Goal: Transaction & Acquisition: Purchase product/service

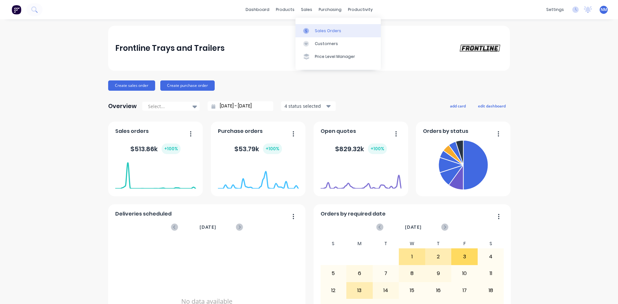
click at [324, 28] on div "Sales Orders" at bounding box center [328, 31] width 26 height 6
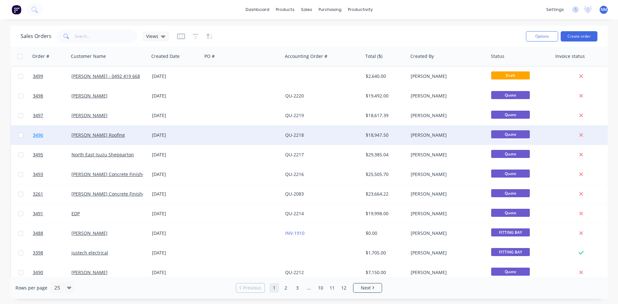
click at [41, 135] on span "3496" at bounding box center [38, 135] width 10 height 6
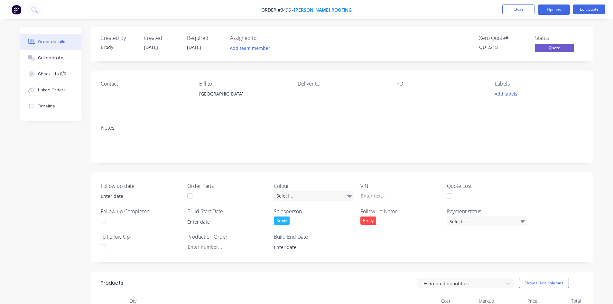
click at [322, 11] on span "[PERSON_NAME] Roofing" at bounding box center [323, 10] width 58 height 6
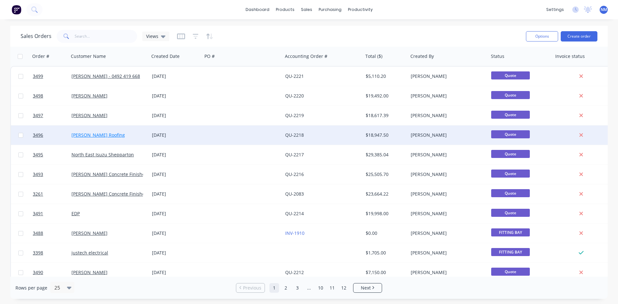
click at [89, 135] on link "[PERSON_NAME] Roofing" at bounding box center [97, 135] width 53 height 6
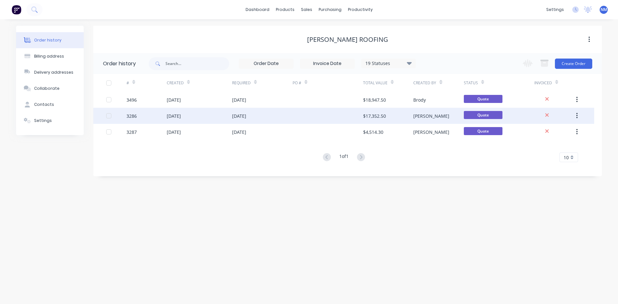
click at [170, 113] on div "[DATE]" at bounding box center [174, 116] width 14 height 7
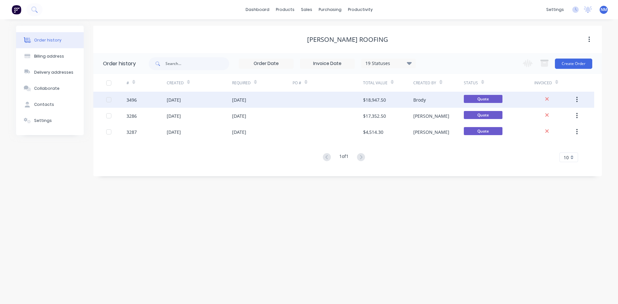
click at [209, 98] on div "[DATE]" at bounding box center [199, 100] width 65 height 16
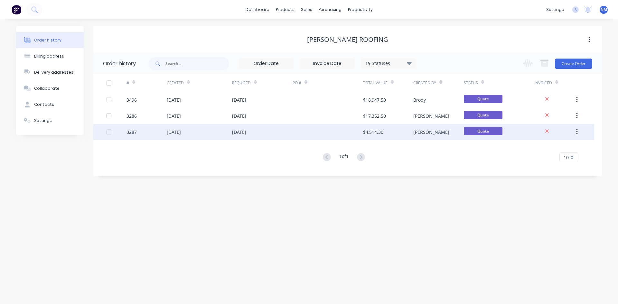
click at [230, 134] on div "[DATE]" at bounding box center [199, 132] width 65 height 16
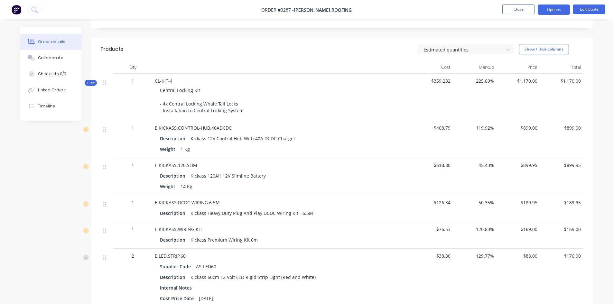
scroll to position [322, 0]
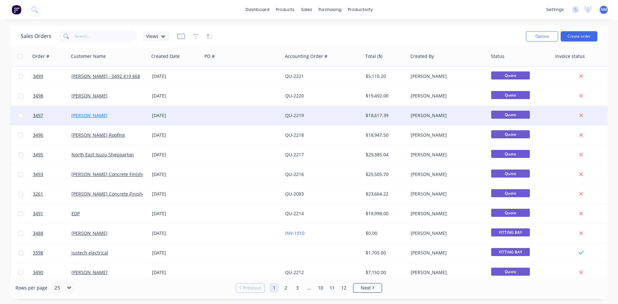
click at [92, 116] on link "[PERSON_NAME]" at bounding box center [89, 115] width 36 height 6
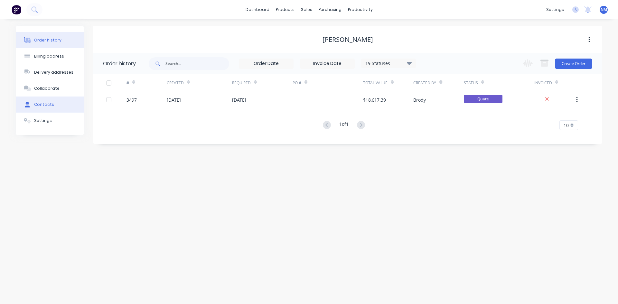
click at [64, 104] on button "Contacts" at bounding box center [50, 105] width 68 height 16
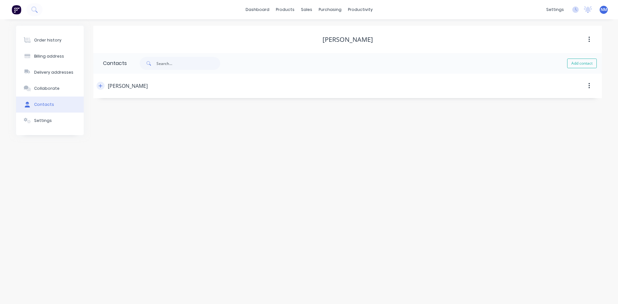
click at [99, 87] on icon "button" at bounding box center [100, 86] width 4 height 5
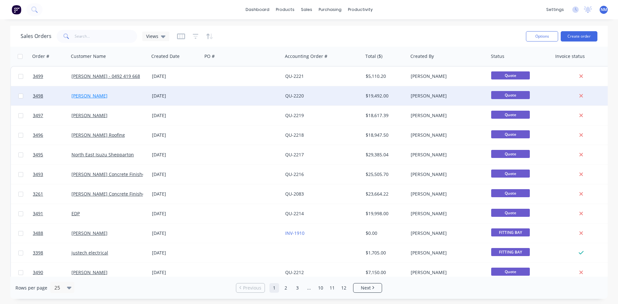
click at [92, 96] on link "[PERSON_NAME]" at bounding box center [89, 96] width 36 height 6
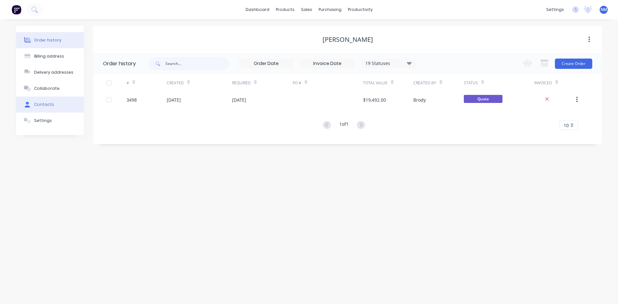
click at [52, 103] on button "Contacts" at bounding box center [50, 105] width 68 height 16
select select "AU"
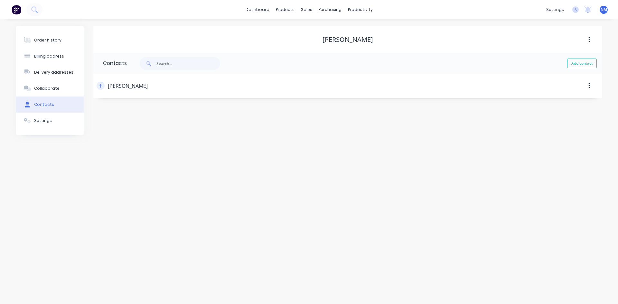
click at [98, 88] on button "button" at bounding box center [101, 86] width 8 height 8
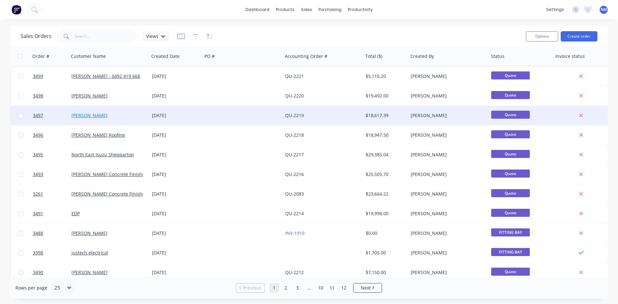
click at [89, 116] on link "[PERSON_NAME]" at bounding box center [89, 115] width 36 height 6
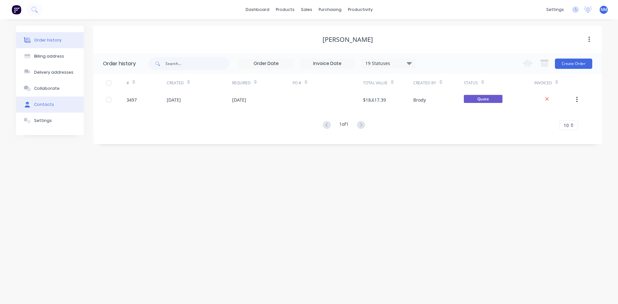
click at [51, 106] on div "Contacts" at bounding box center [44, 105] width 20 height 6
select select "AU"
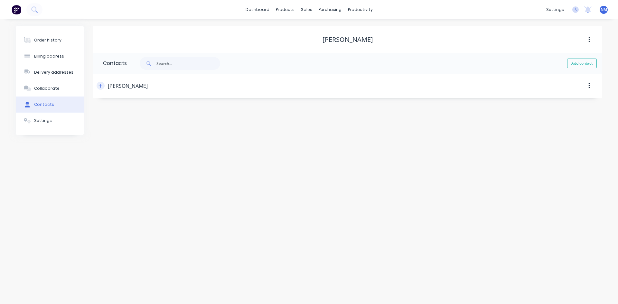
click at [100, 88] on button "button" at bounding box center [101, 86] width 8 height 8
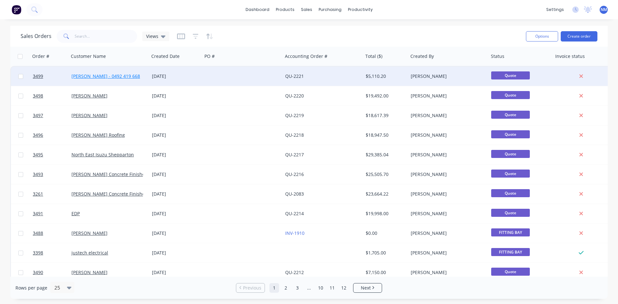
click at [84, 75] on link "[PERSON_NAME] - 0492 419 668" at bounding box center [105, 76] width 69 height 6
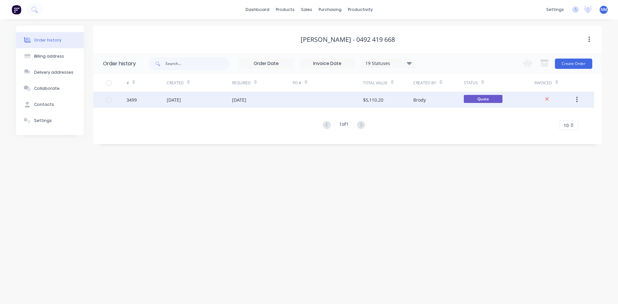
click at [246, 101] on div "[DATE]" at bounding box center [239, 100] width 14 height 7
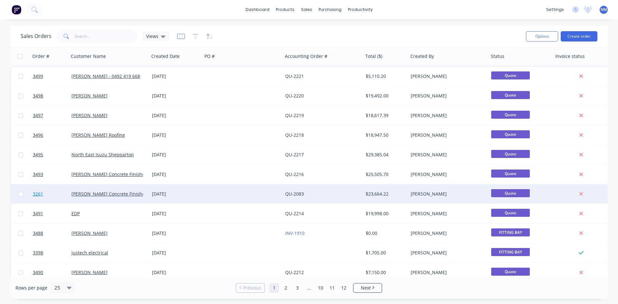
click at [41, 195] on span "3261" at bounding box center [38, 194] width 10 height 6
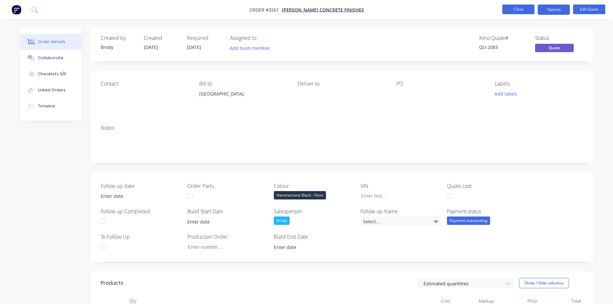
click at [507, 12] on button "Close" at bounding box center [518, 10] width 32 height 10
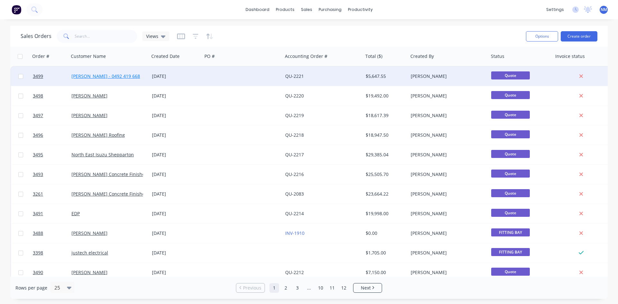
click at [82, 76] on link "[PERSON_NAME] - 0492 419 668" at bounding box center [105, 76] width 69 height 6
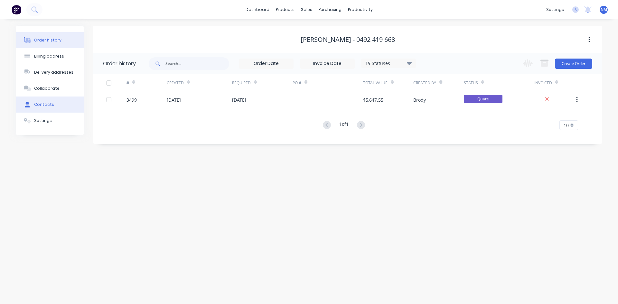
click at [48, 106] on div "Contacts" at bounding box center [44, 105] width 20 height 6
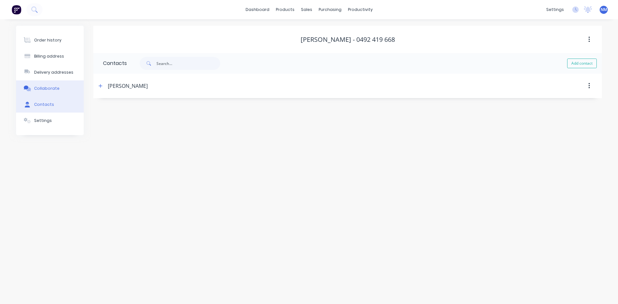
click at [51, 88] on div "Collaborate" at bounding box center [46, 89] width 25 height 6
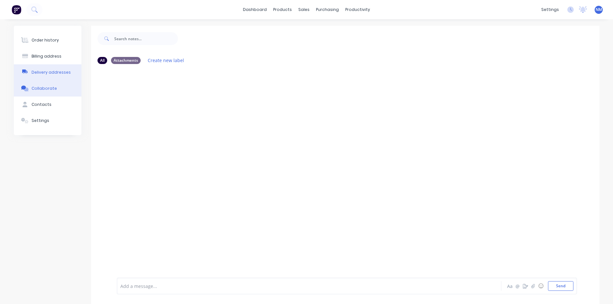
click at [51, 79] on button "Delivery addresses" at bounding box center [48, 72] width 68 height 16
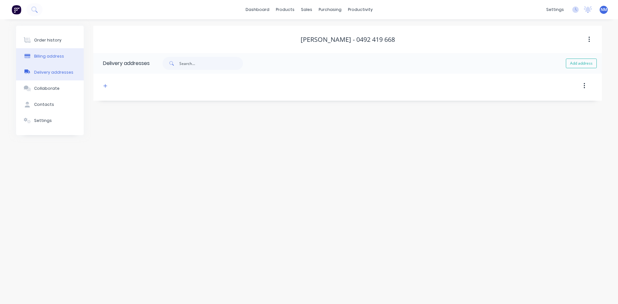
click at [54, 57] on div "Billing address" at bounding box center [49, 56] width 30 height 6
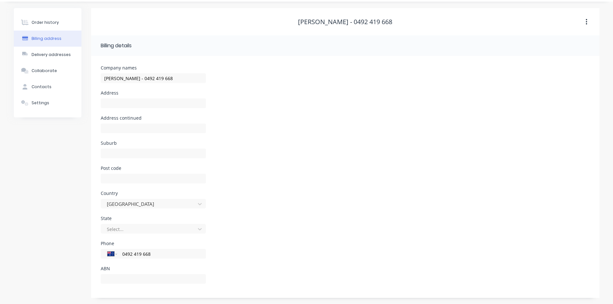
scroll to position [18, 0]
click at [36, 98] on button "Settings" at bounding box center [48, 103] width 68 height 16
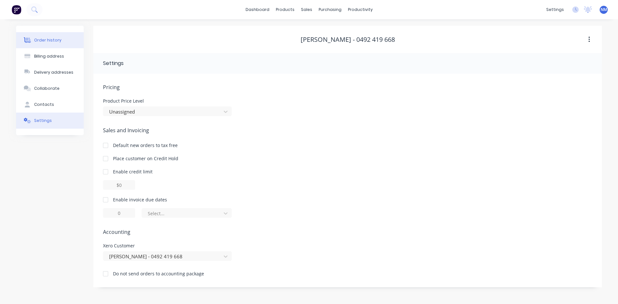
click at [50, 42] on div "Order history" at bounding box center [47, 40] width 27 height 6
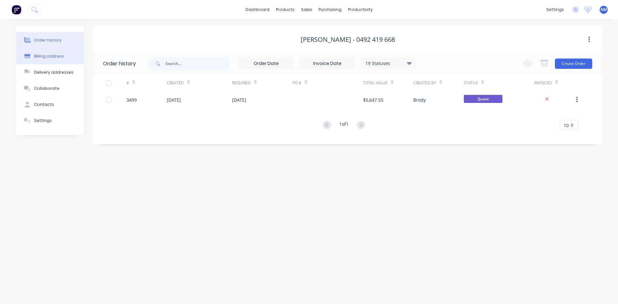
click at [63, 56] on button "Billing address" at bounding box center [50, 56] width 68 height 16
select select "AU"
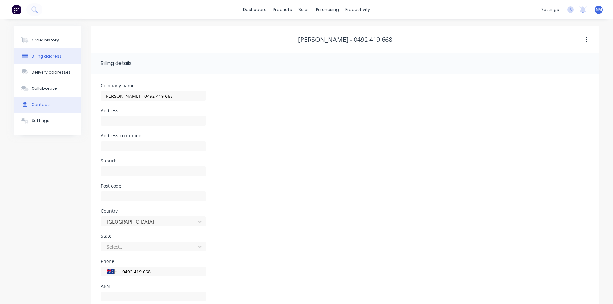
click at [48, 106] on div "Contacts" at bounding box center [42, 105] width 20 height 6
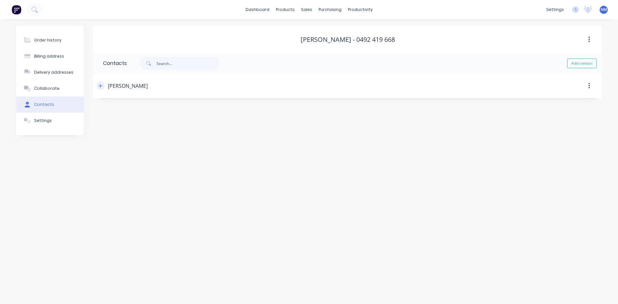
click at [101, 86] on icon "button" at bounding box center [100, 86] width 4 height 5
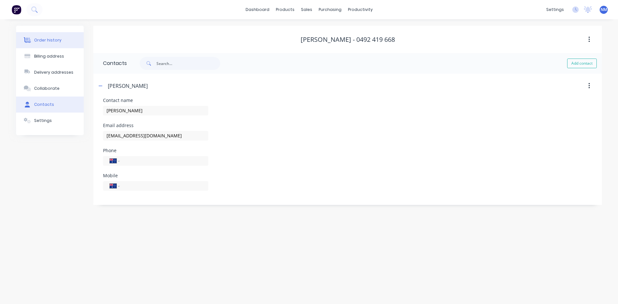
click at [55, 41] on div "Order history" at bounding box center [47, 40] width 27 height 6
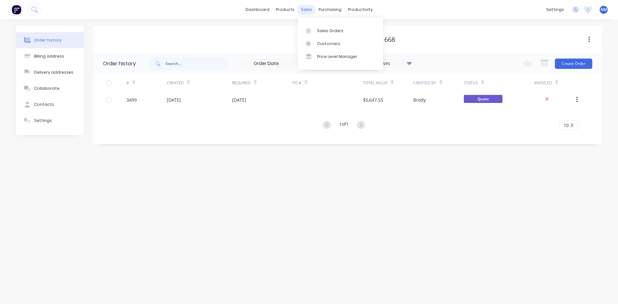
click at [306, 9] on div "sales" at bounding box center [307, 10] width 18 height 10
click at [325, 32] on div "Sales Orders" at bounding box center [330, 31] width 26 height 6
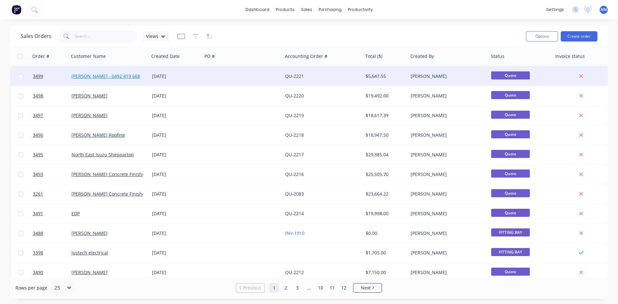
click at [97, 78] on link "[PERSON_NAME] - 0492 419 668" at bounding box center [105, 76] width 69 height 6
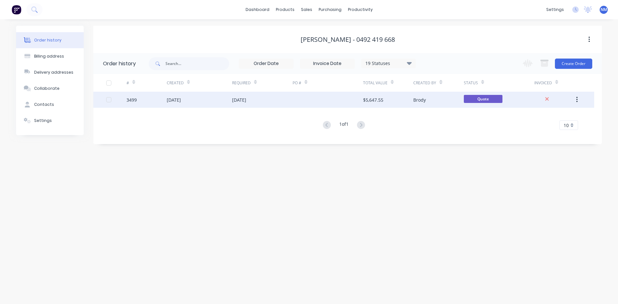
click at [175, 97] on div "[DATE]" at bounding box center [174, 100] width 14 height 7
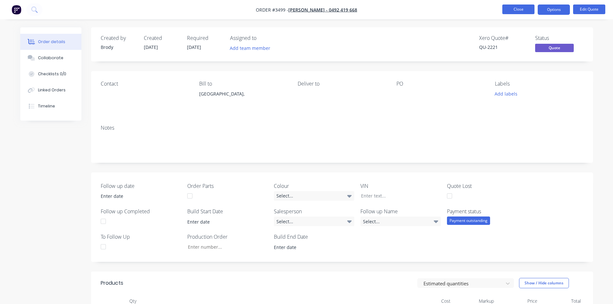
click at [509, 11] on button "Close" at bounding box center [518, 10] width 32 height 10
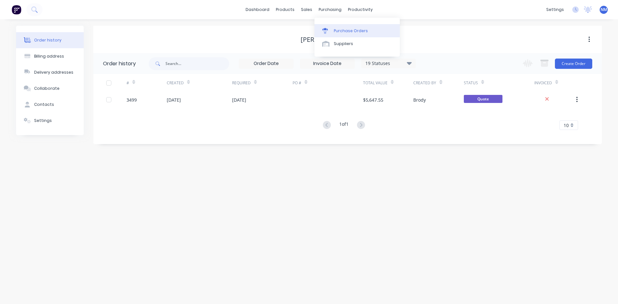
click at [339, 26] on link "Purchase Orders" at bounding box center [356, 30] width 85 height 13
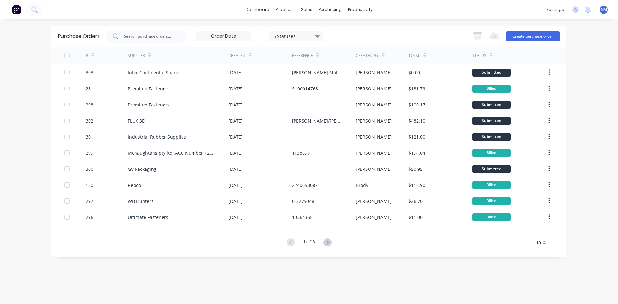
click at [151, 36] on input "text" at bounding box center [149, 36] width 53 height 6
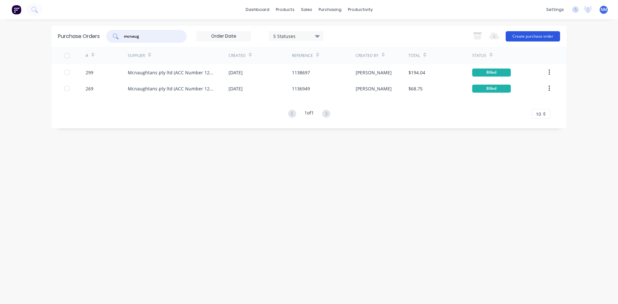
type input "mcnaug"
click at [528, 37] on button "Create purchase order" at bounding box center [532, 36] width 54 height 10
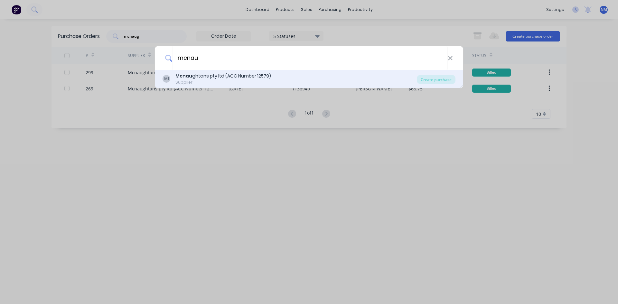
type input "mcnau"
click at [217, 78] on div "Mcnau ghtans pty ltd (ACC Number 12579)" at bounding box center [223, 76] width 96 height 7
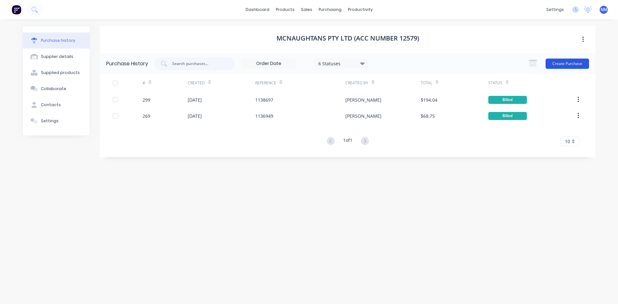
click at [571, 66] on button "Create Purchase" at bounding box center [566, 64] width 43 height 10
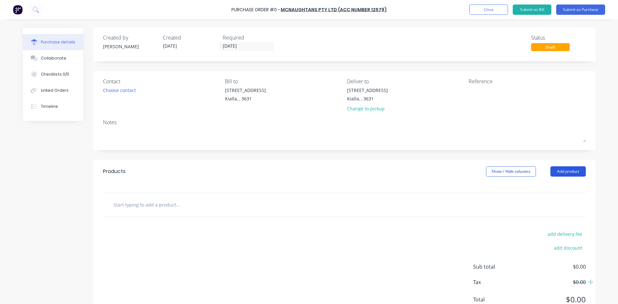
click at [555, 173] on button "Add product" at bounding box center [567, 171] width 35 height 10
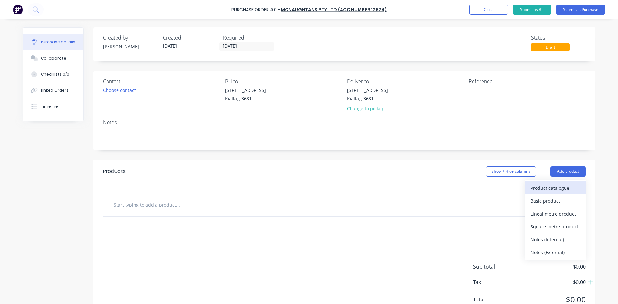
click at [555, 186] on div "Product catalogue" at bounding box center [555, 187] width 50 height 9
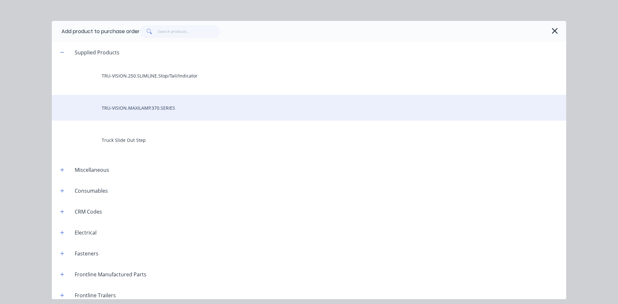
click at [181, 109] on div "TRU-VISION.MAXILAMP.370.SERIES" at bounding box center [309, 108] width 514 height 26
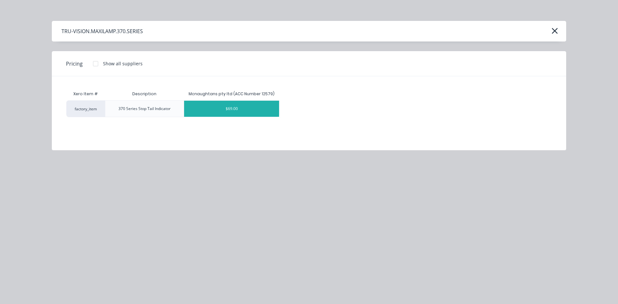
click at [238, 112] on div "$69.00" at bounding box center [231, 109] width 95 height 16
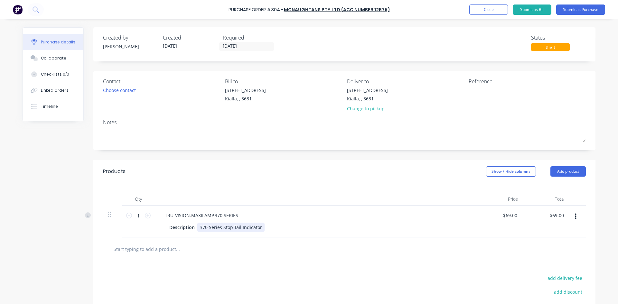
click at [258, 226] on div "370 Series Stop Tail Indicator" at bounding box center [230, 227] width 67 height 9
click at [565, 169] on button "Add product" at bounding box center [567, 171] width 35 height 10
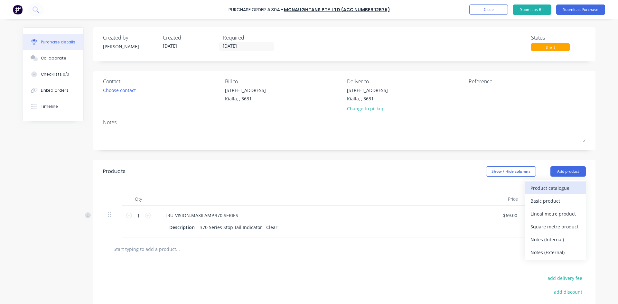
click at [555, 190] on div "Product catalogue" at bounding box center [555, 187] width 50 height 9
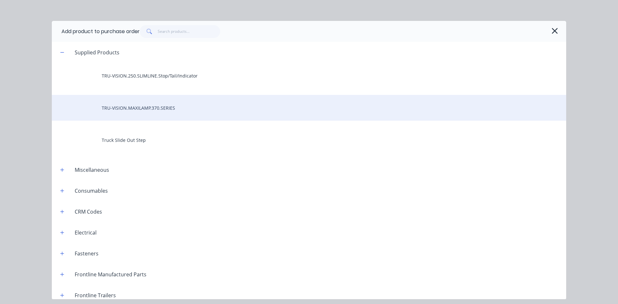
click at [167, 114] on div "TRU-VISION.MAXILAMP.370.SERIES" at bounding box center [309, 108] width 514 height 26
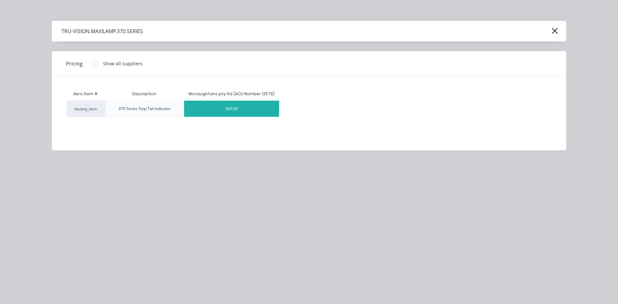
click at [241, 112] on div "$69.00" at bounding box center [231, 109] width 95 height 16
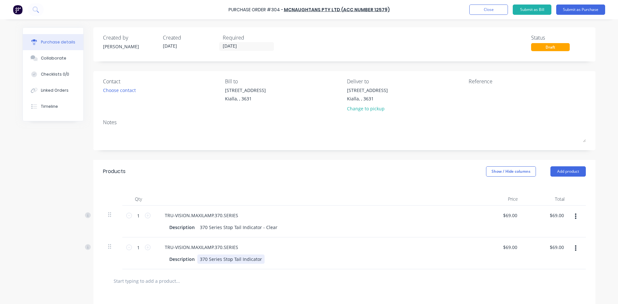
click at [258, 259] on div "370 Series Stop Tail Indicator" at bounding box center [230, 258] width 67 height 9
click at [332, 283] on div at bounding box center [344, 280] width 472 height 13
click at [590, 12] on button "Submit as Purchase" at bounding box center [580, 10] width 49 height 10
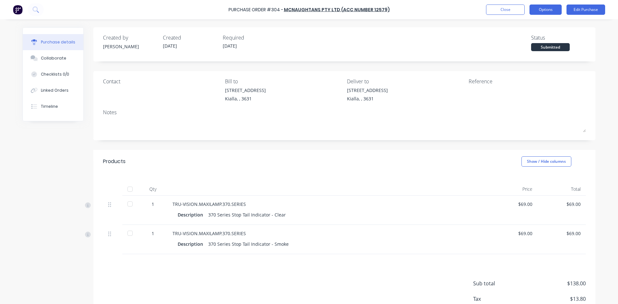
click at [545, 7] on button "Options" at bounding box center [545, 10] width 32 height 10
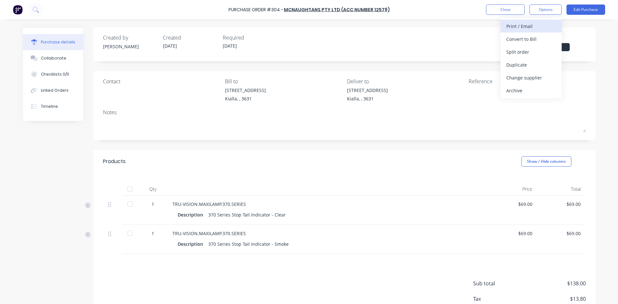
click at [529, 28] on div "Print / Email" at bounding box center [531, 26] width 50 height 9
click at [543, 43] on div "With pricing" at bounding box center [531, 38] width 50 height 9
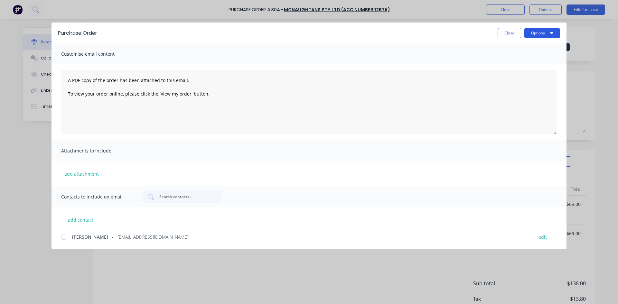
click at [547, 34] on button "Options" at bounding box center [542, 33] width 36 height 10
click at [82, 221] on button "add contact" at bounding box center [80, 220] width 39 height 10
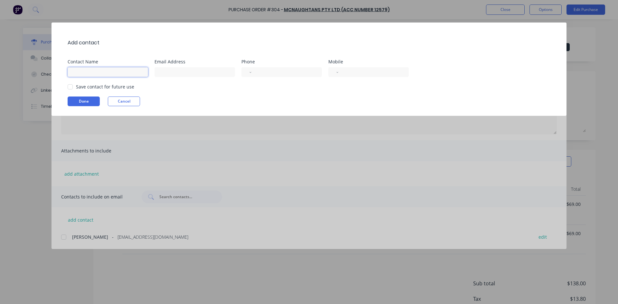
click at [125, 70] on input at bounding box center [108, 72] width 80 height 10
type input "[PERSON_NAME]"
click at [184, 72] on input at bounding box center [194, 72] width 80 height 10
type input "[EMAIL_ADDRESS][DOMAIN_NAME]"
click at [72, 87] on div at bounding box center [70, 86] width 13 height 13
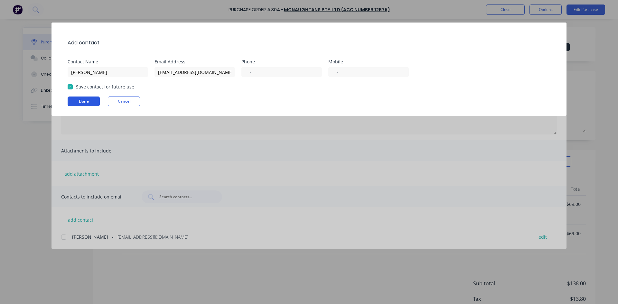
click at [80, 102] on button "Done" at bounding box center [84, 102] width 32 height 10
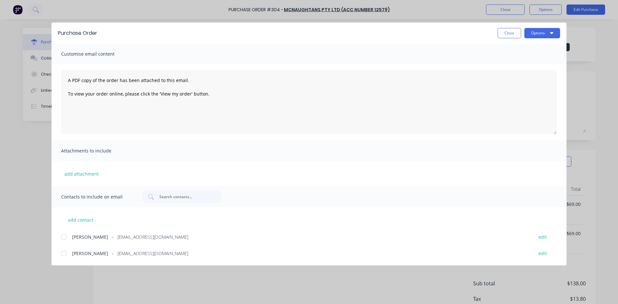
click at [65, 236] on div at bounding box center [63, 237] width 13 height 13
click at [539, 32] on button "Options" at bounding box center [542, 33] width 36 height 10
click at [523, 77] on div "Email" at bounding box center [529, 74] width 50 height 9
click at [514, 31] on button "Close" at bounding box center [508, 33] width 23 height 10
